Goal: Information Seeking & Learning: Understand process/instructions

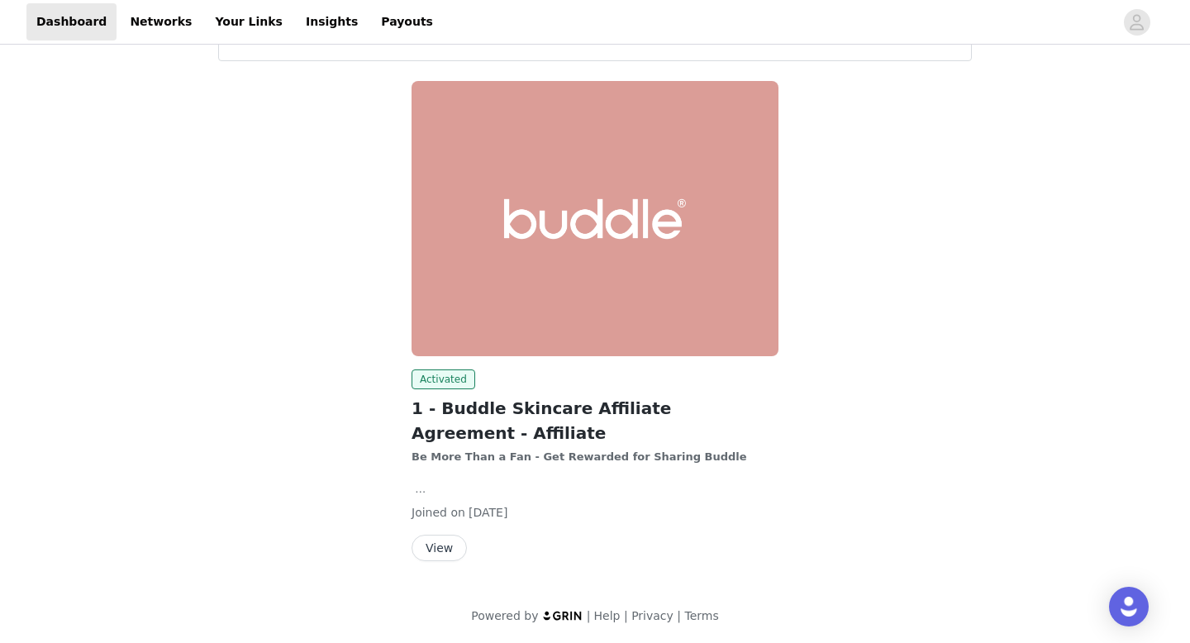
scroll to position [66, 0]
drag, startPoint x: 526, startPoint y: 452, endPoint x: 825, endPoint y: 465, distance: 299.3
click at [824, 465] on div "Activated 1 - Buddle Skincare Affiliate Agreement - Affiliate Be More Than a Fa…" at bounding box center [594, 323] width 773 height 506
click at [825, 465] on div "Activated 1 - Buddle Skincare Affiliate Agreement - Affiliate Be More Than a Fa…" at bounding box center [594, 323] width 773 height 506
click at [447, 549] on button "View" at bounding box center [438, 547] width 55 height 26
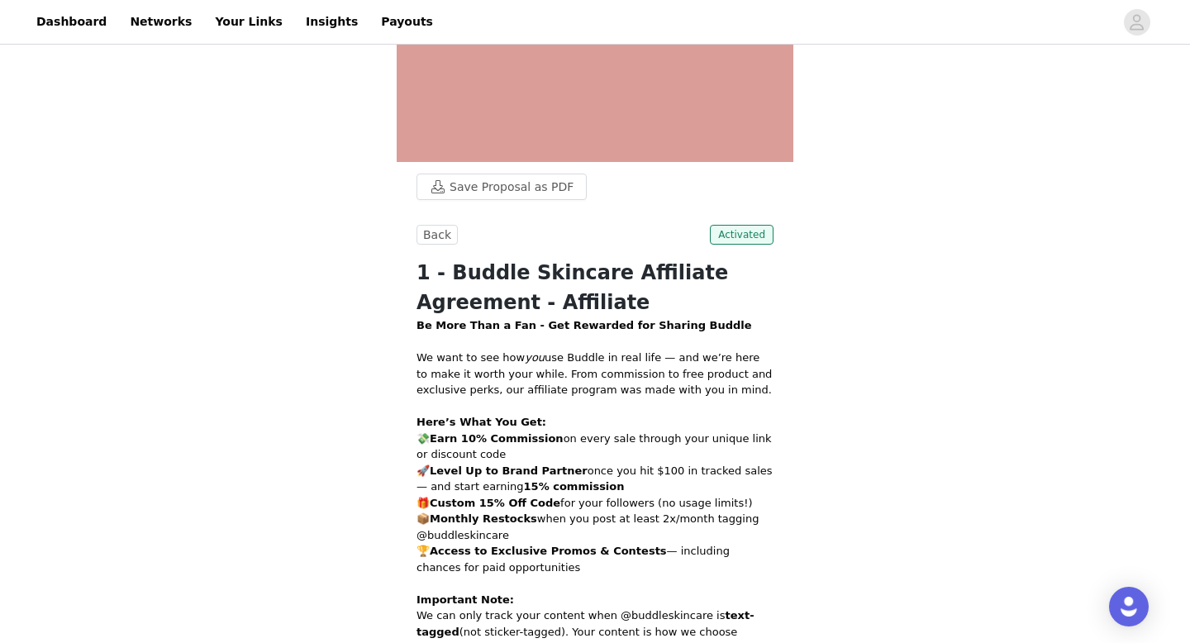
scroll to position [285, 0]
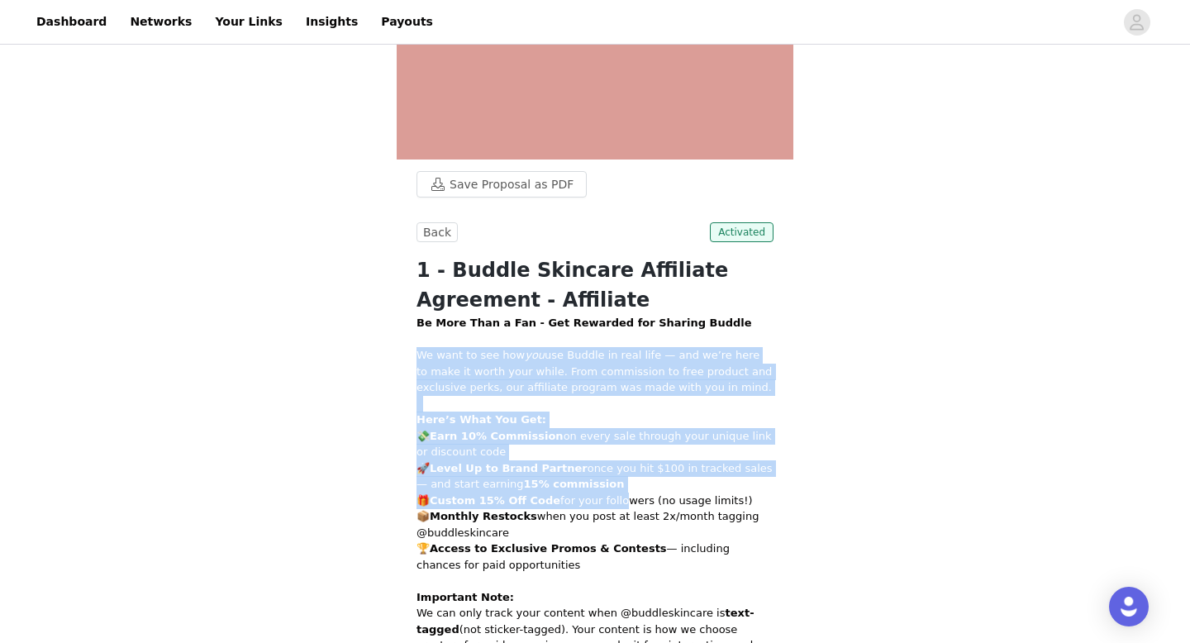
drag, startPoint x: 488, startPoint y: 335, endPoint x: 612, endPoint y: 499, distance: 205.9
click at [611, 499] on div "Be More Than a Fan - Get Rewarded for Sharing Buddle We want to see how you use…" at bounding box center [594, 532] width 357 height 435
click at [612, 499] on p "Here’s What You Get: 💸 Earn 10% Commission on every sale through your unique li…" at bounding box center [594, 491] width 357 height 161
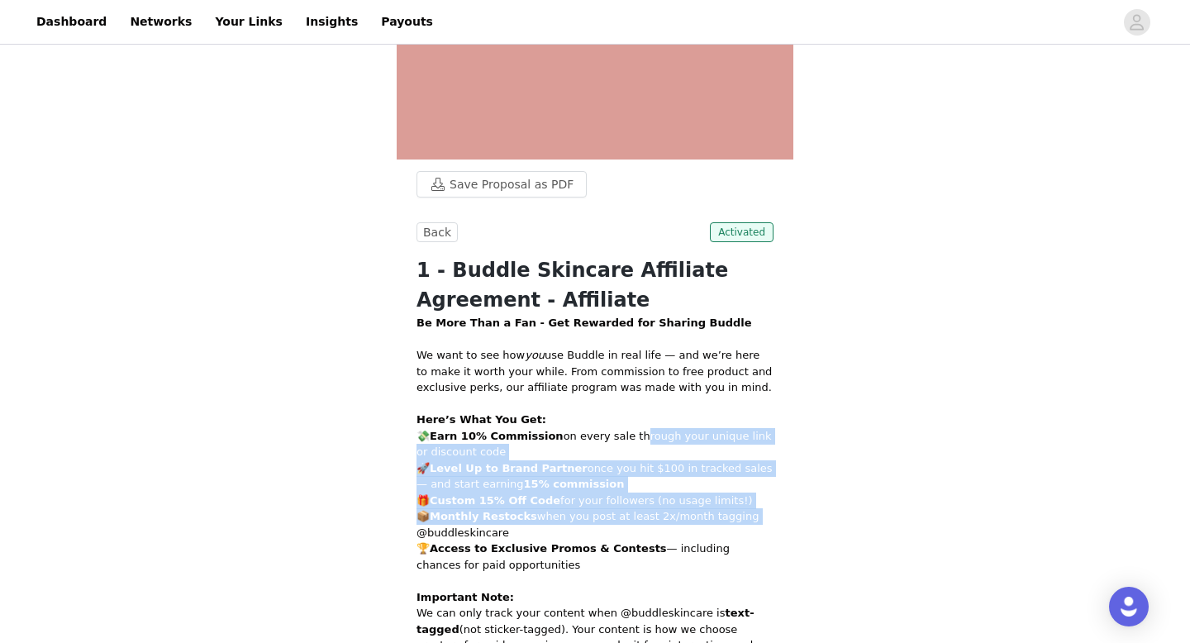
drag, startPoint x: 625, startPoint y: 434, endPoint x: 756, endPoint y: 515, distance: 153.6
click at [756, 515] on p "Here’s What You Get: 💸 Earn 10% Commission on every sale through your unique li…" at bounding box center [594, 491] width 357 height 161
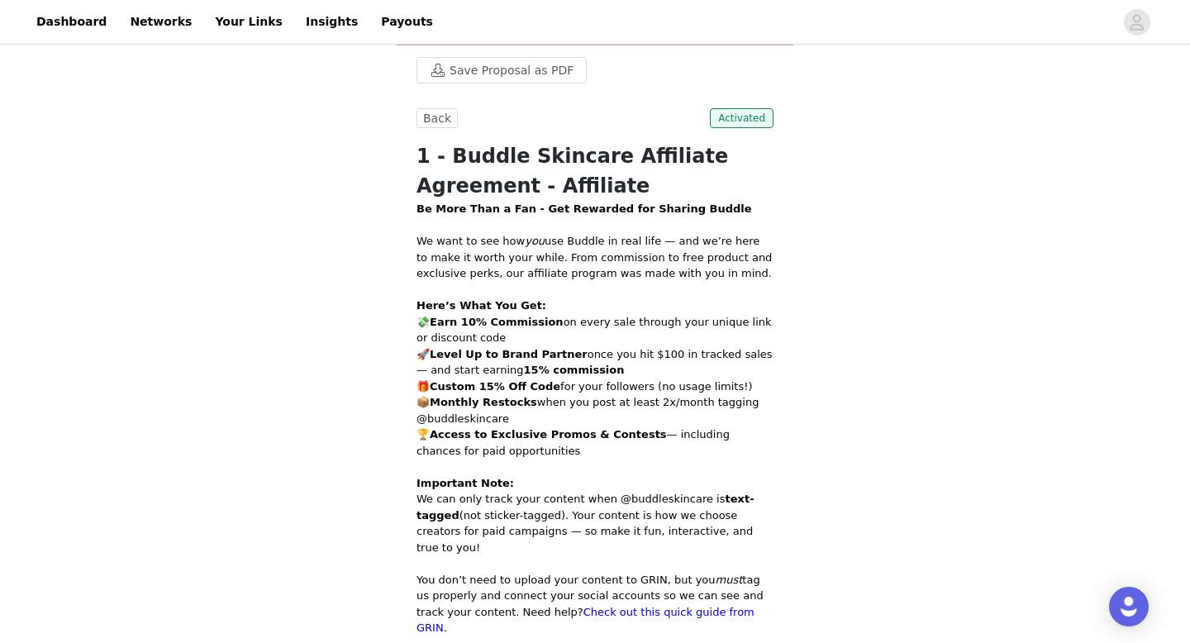
scroll to position [401, 0]
drag, startPoint x: 642, startPoint y: 311, endPoint x: 794, endPoint y: 455, distance: 209.8
drag, startPoint x: 795, startPoint y: 456, endPoint x: 843, endPoint y: 379, distance: 90.5
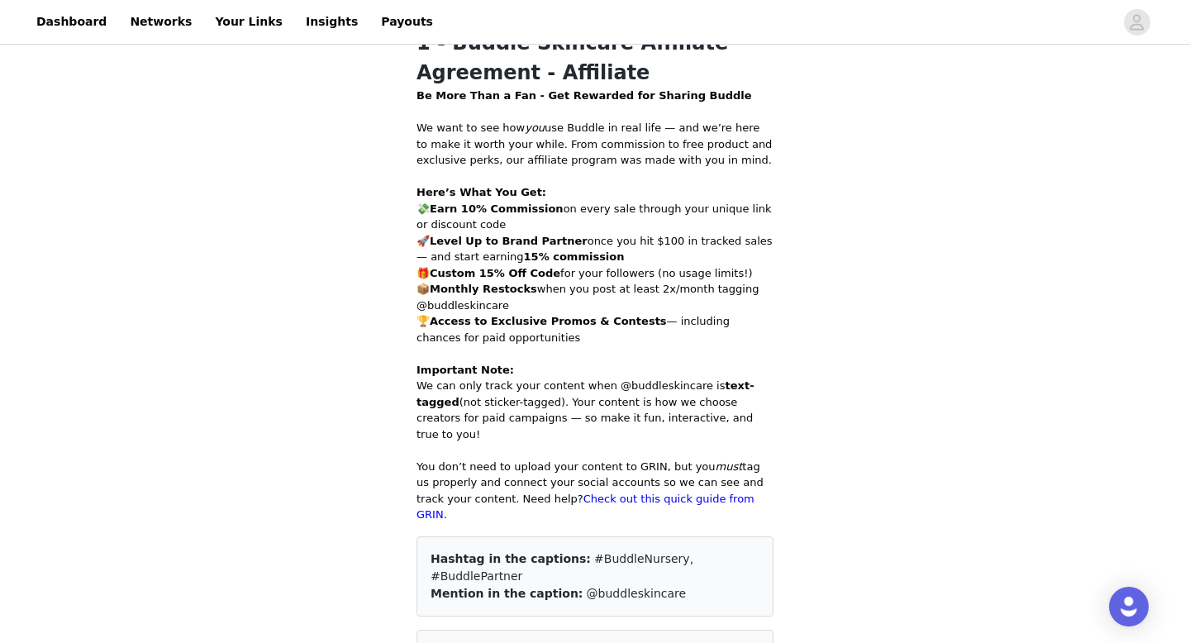
scroll to position [515, 0]
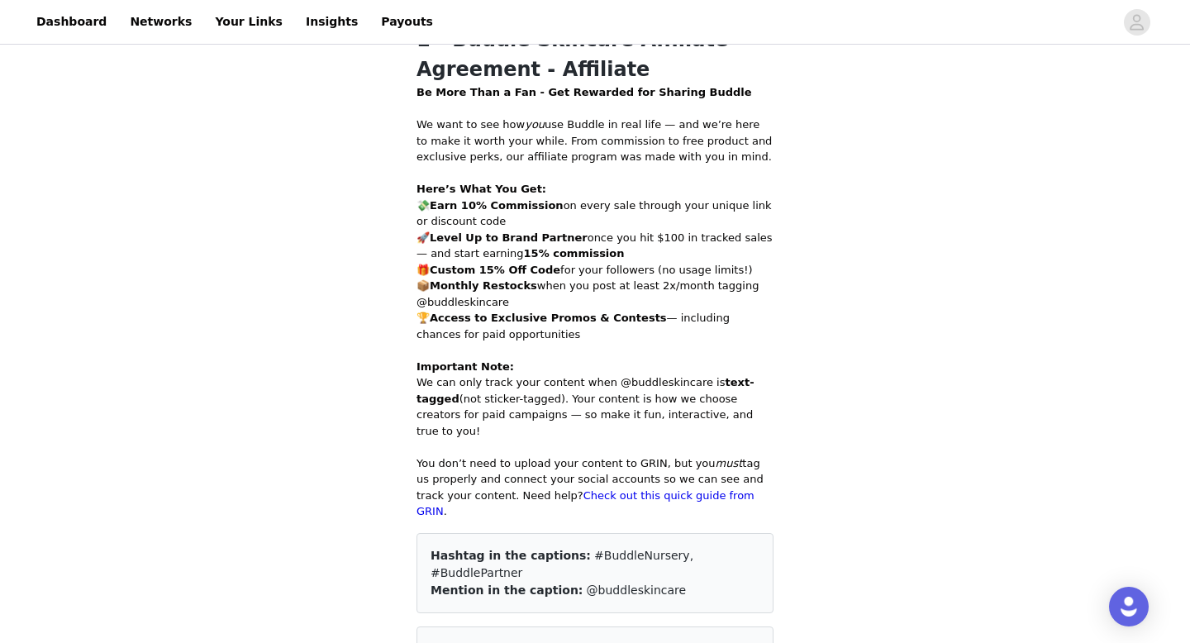
drag, startPoint x: 568, startPoint y: 382, endPoint x: 824, endPoint y: 410, distance: 256.7
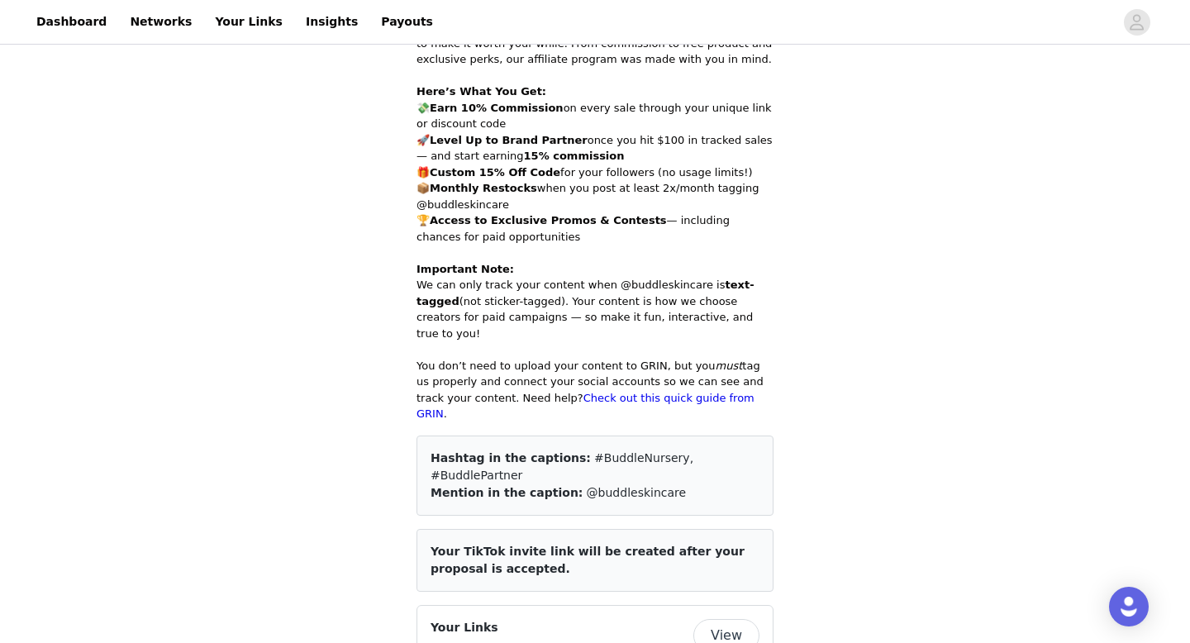
scroll to position [615, 0]
drag, startPoint x: 653, startPoint y: 418, endPoint x: 847, endPoint y: 493, distance: 207.4
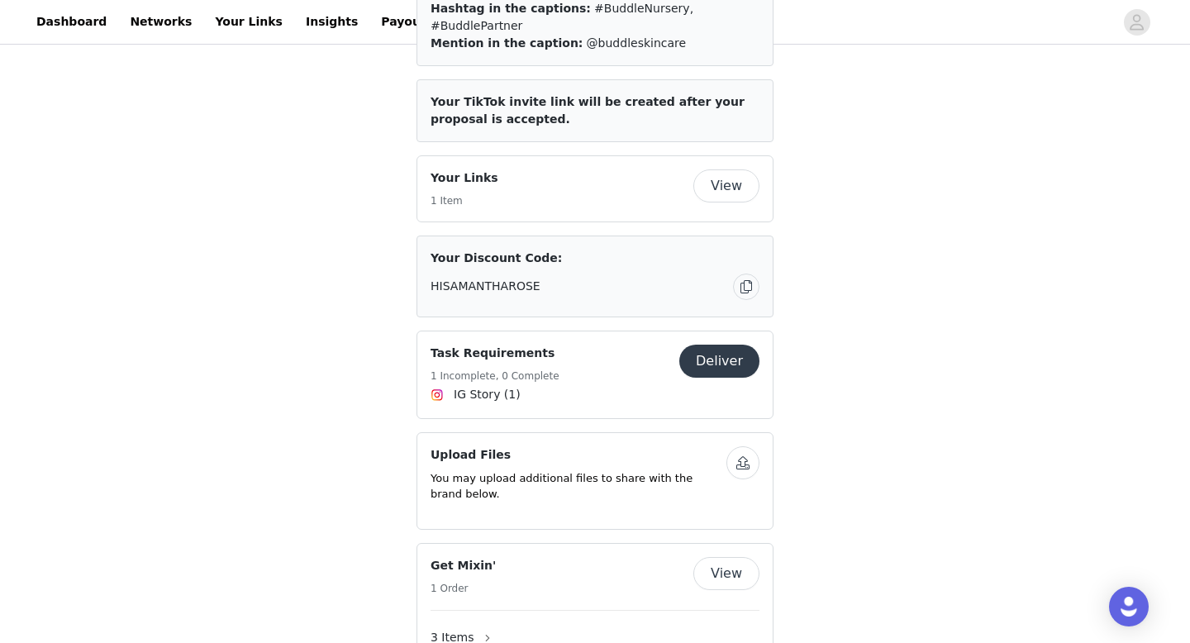
scroll to position [1063, 0]
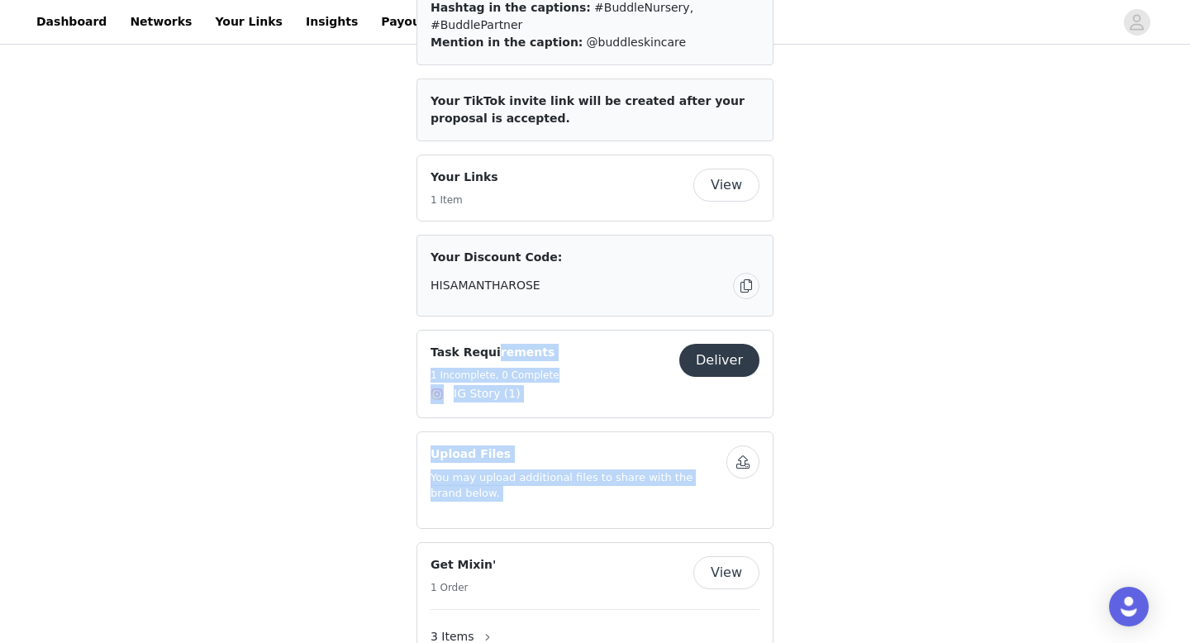
drag, startPoint x: 489, startPoint y: 311, endPoint x: 898, endPoint y: 418, distance: 422.8
click at [898, 418] on div "Save Proposal as PDF Back Activated 1 - Buddle Skincare Affiliate Agreement - A…" at bounding box center [595, 391] width 1190 height 2812
